Goal: Task Accomplishment & Management: Manage account settings

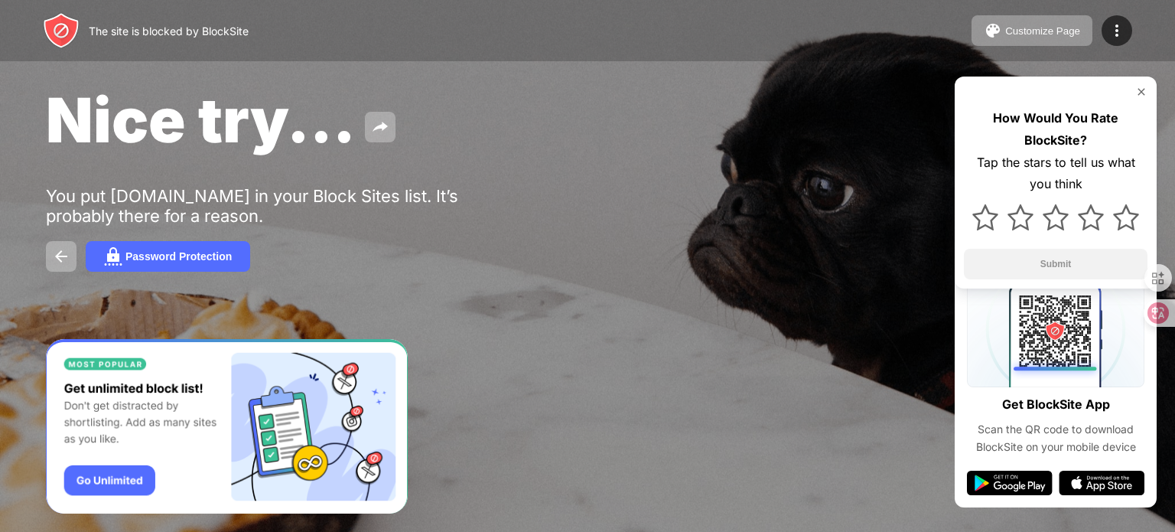
click at [1139, 97] on img at bounding box center [1141, 92] width 12 height 12
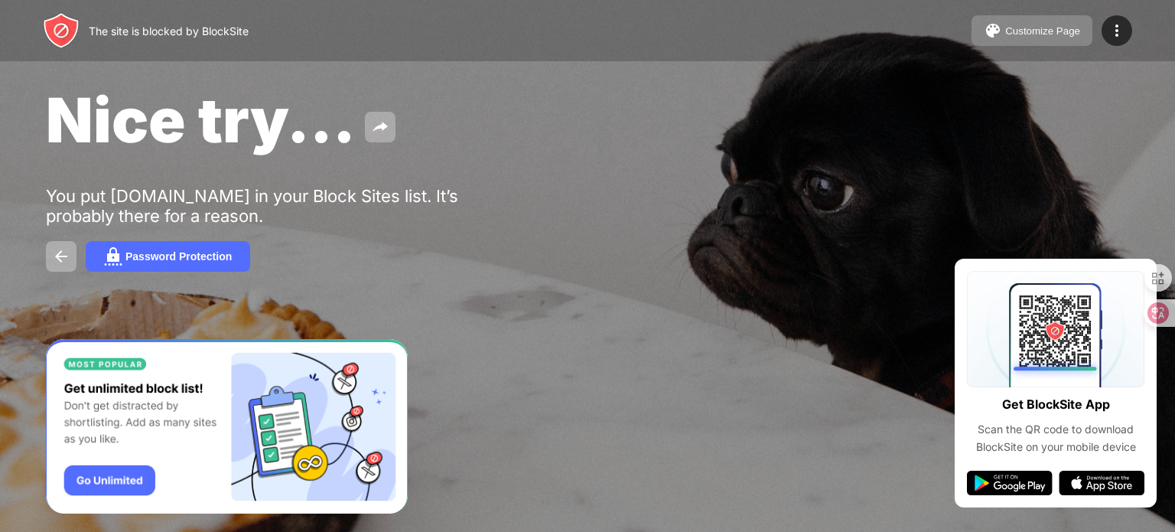
click at [1068, 30] on div "Customize Page" at bounding box center [1042, 30] width 75 height 11
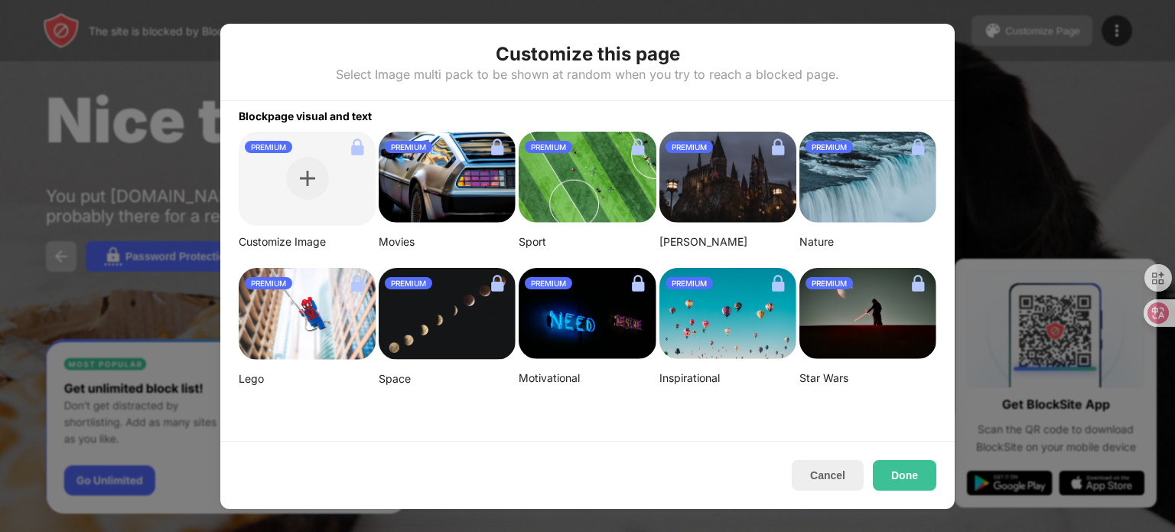
click at [1068, 30] on div at bounding box center [587, 266] width 1175 height 532
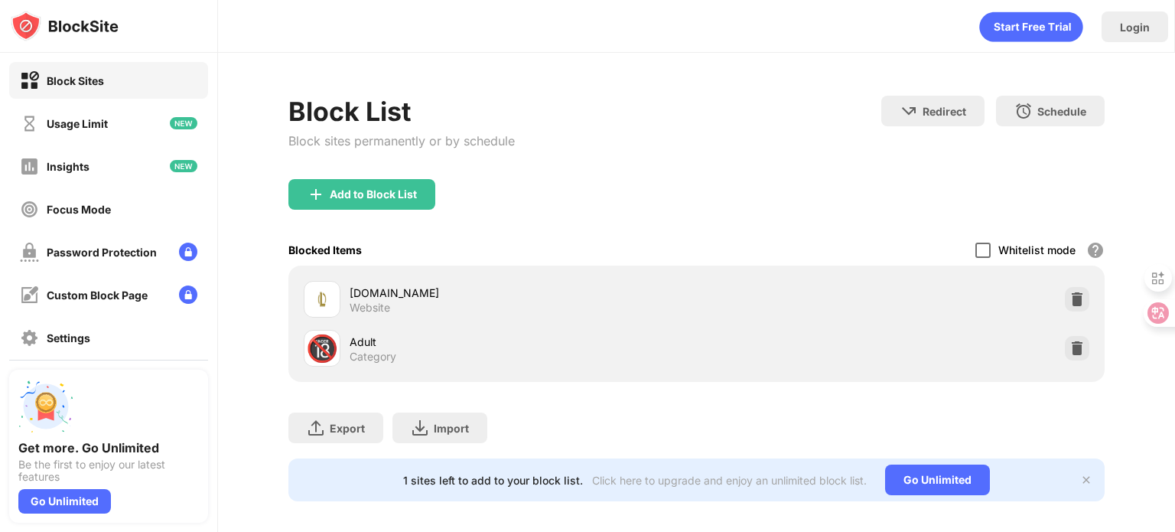
click at [976, 246] on div at bounding box center [983, 250] width 15 height 15
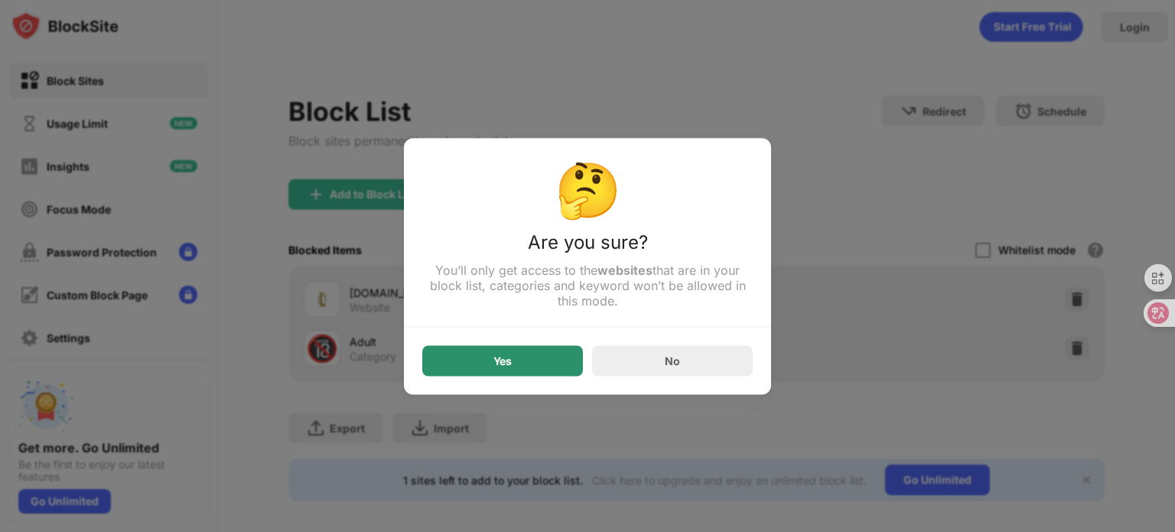
click at [515, 366] on div "Yes" at bounding box center [502, 360] width 161 height 31
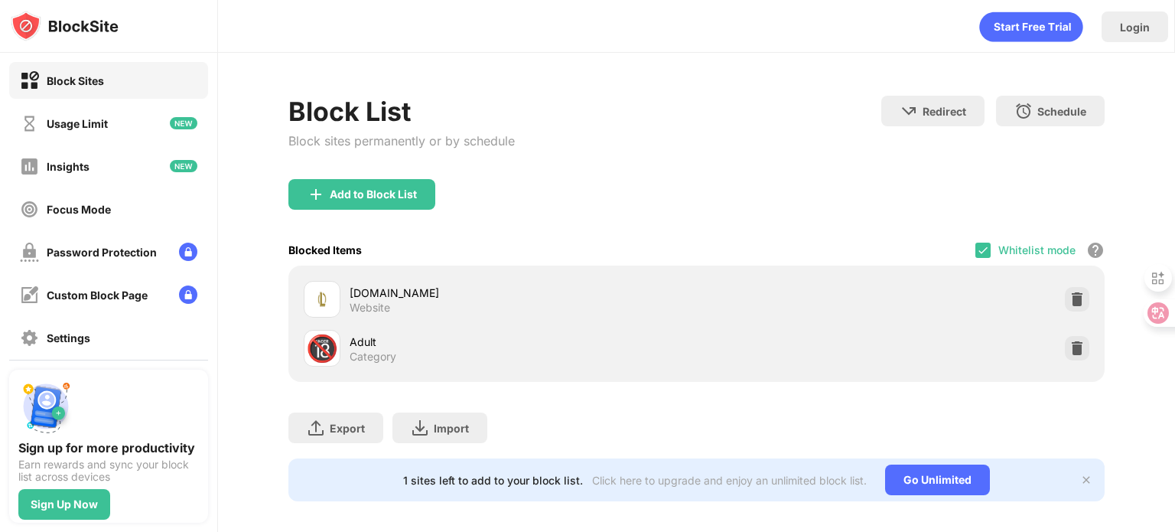
click at [453, 290] on div "[DOMAIN_NAME]" at bounding box center [523, 293] width 347 height 16
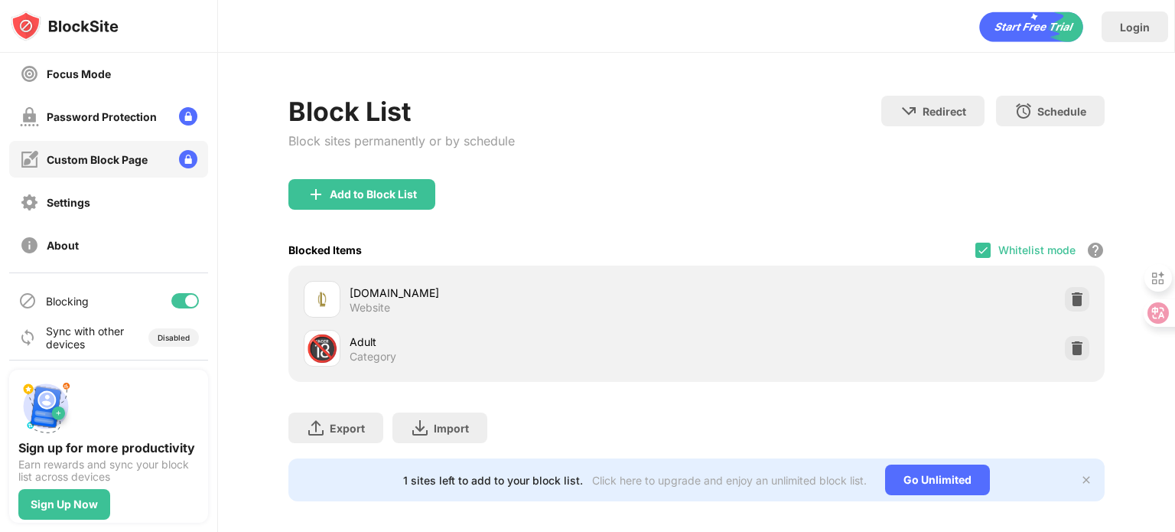
scroll to position [140, 0]
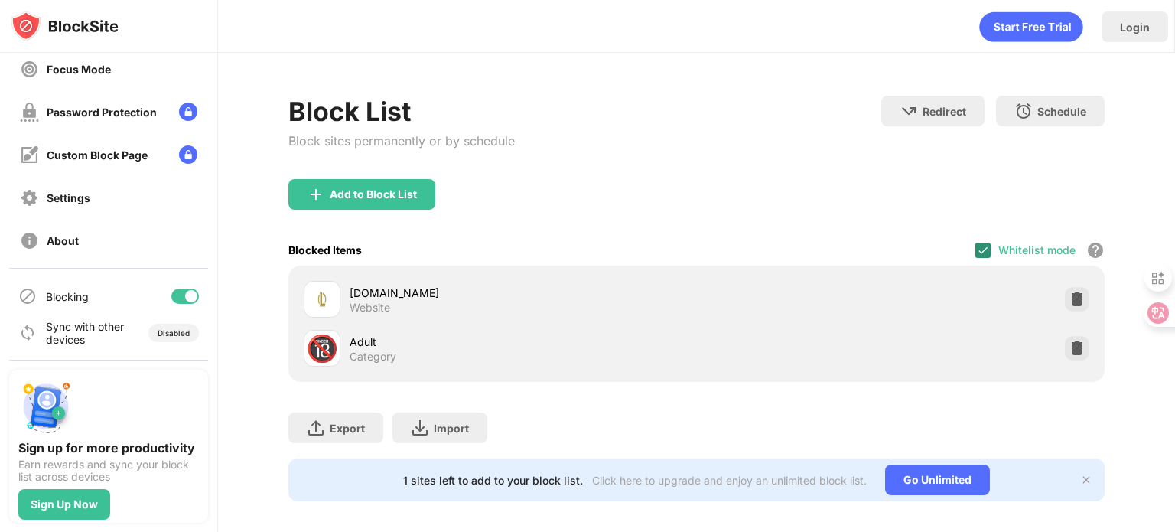
click at [977, 253] on img at bounding box center [983, 250] width 12 height 12
click at [966, 295] on div "[DOMAIN_NAME] Website" at bounding box center [697, 299] width 798 height 49
click at [1070, 293] on img at bounding box center [1077, 299] width 15 height 15
